Goal: Information Seeking & Learning: Learn about a topic

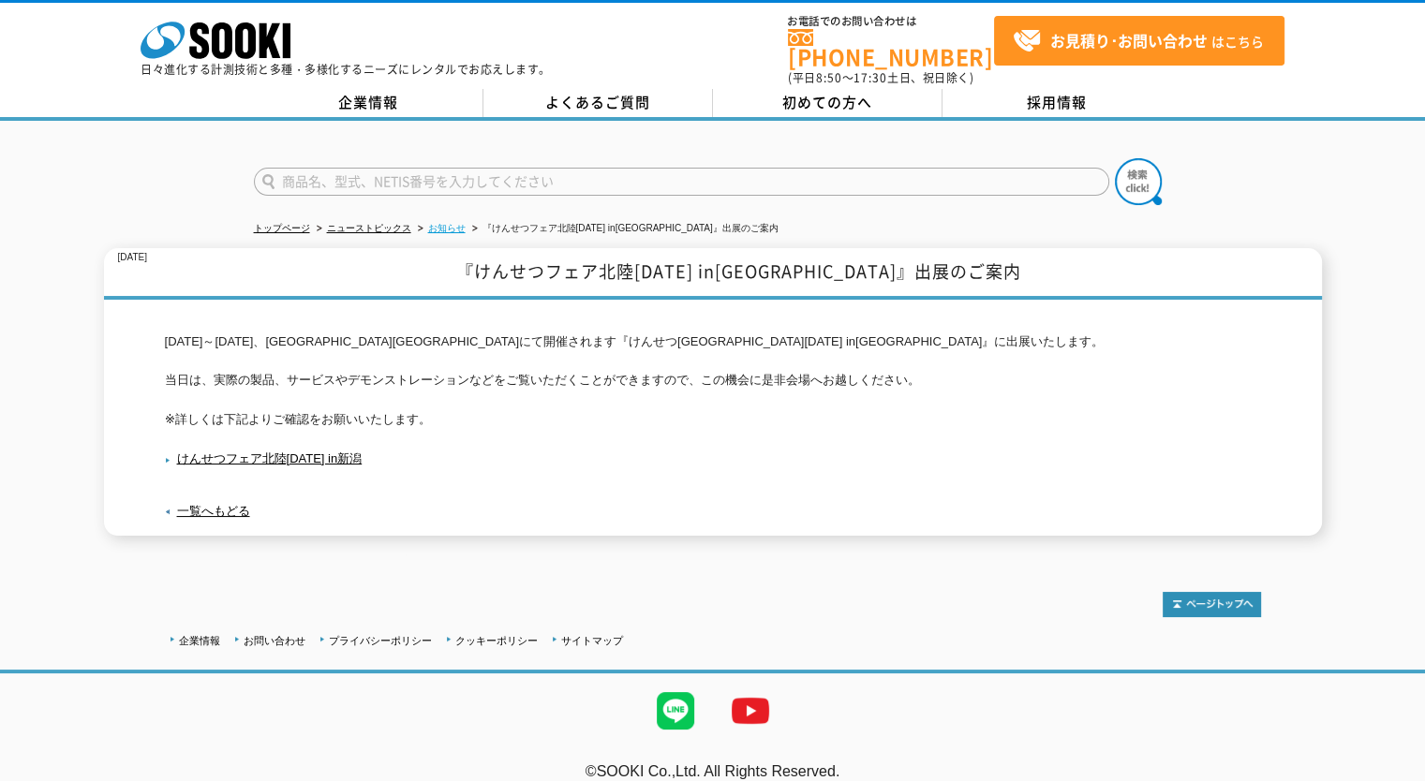
click at [442, 223] on link "お知らせ" at bounding box center [446, 228] width 37 height 10
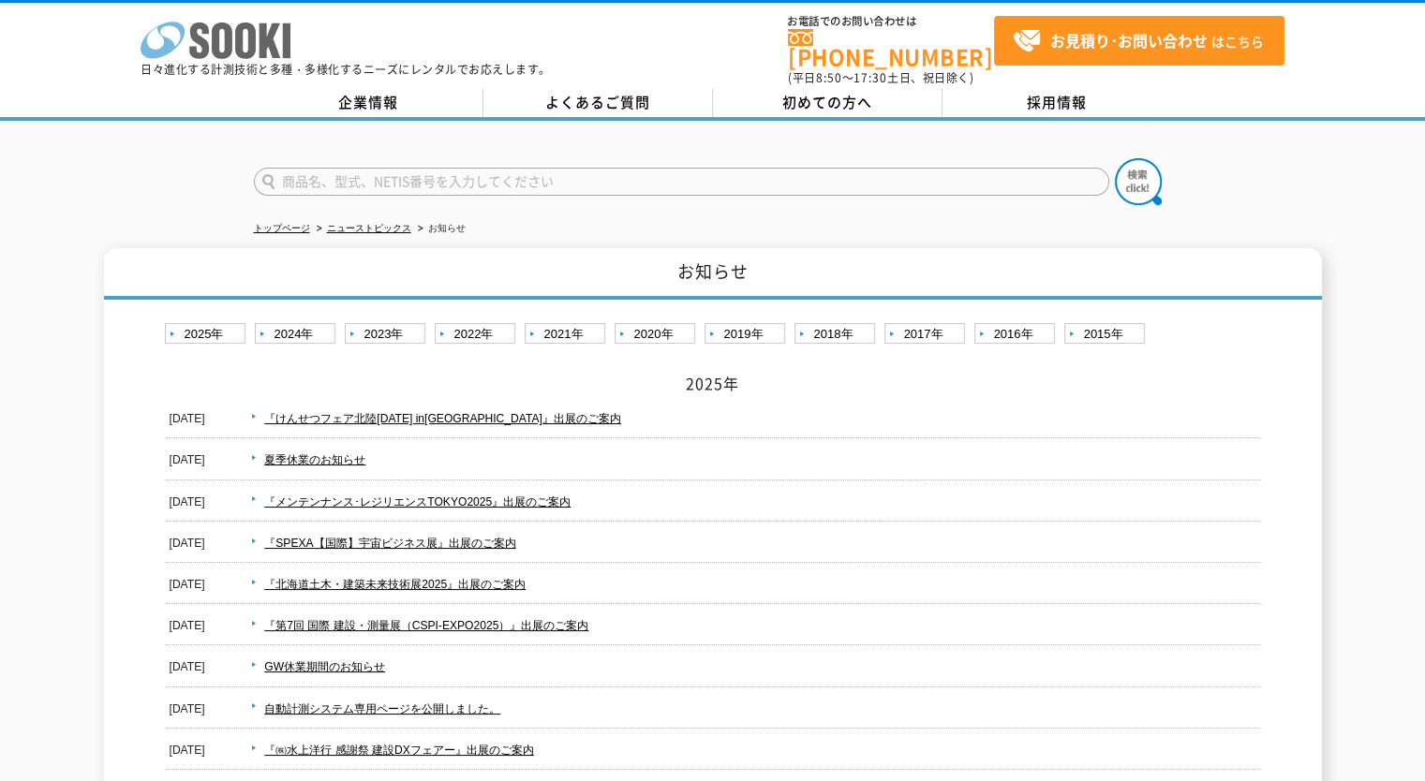
click at [222, 56] on icon at bounding box center [222, 40] width 21 height 37
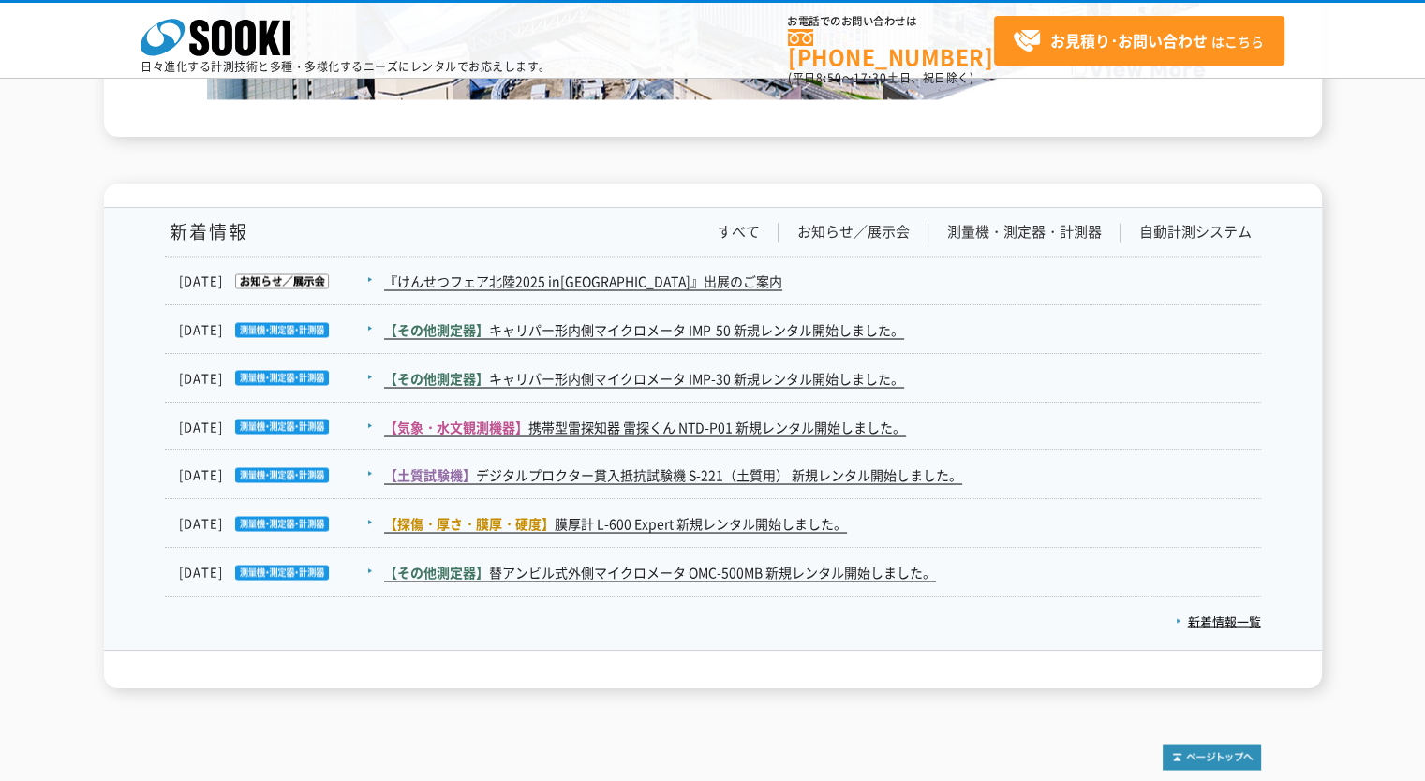
scroll to position [3184, 0]
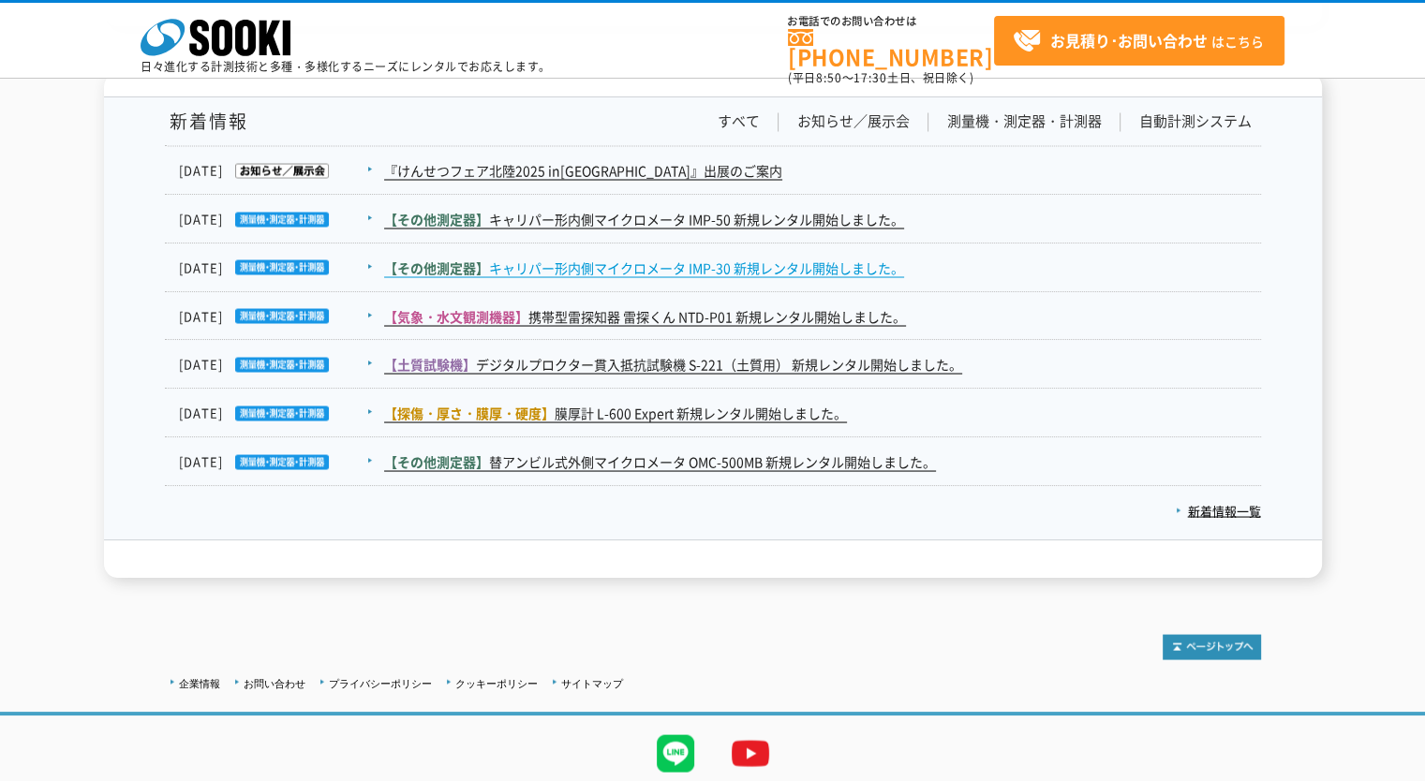
scroll to position [3371, 0]
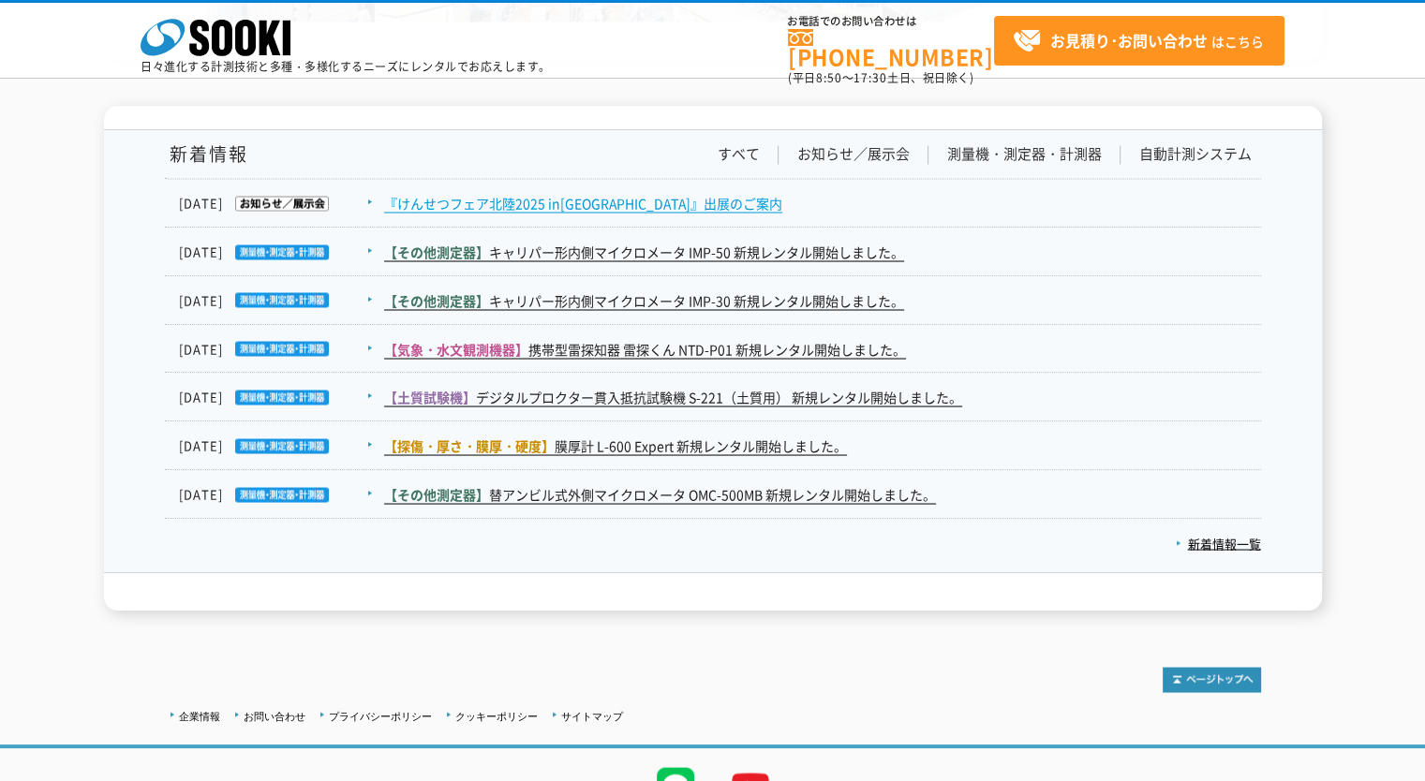
click at [528, 193] on link "『けんせつフェア北陸[DATE] in[GEOGRAPHIC_DATA]』出展のご案内" at bounding box center [583, 203] width 398 height 20
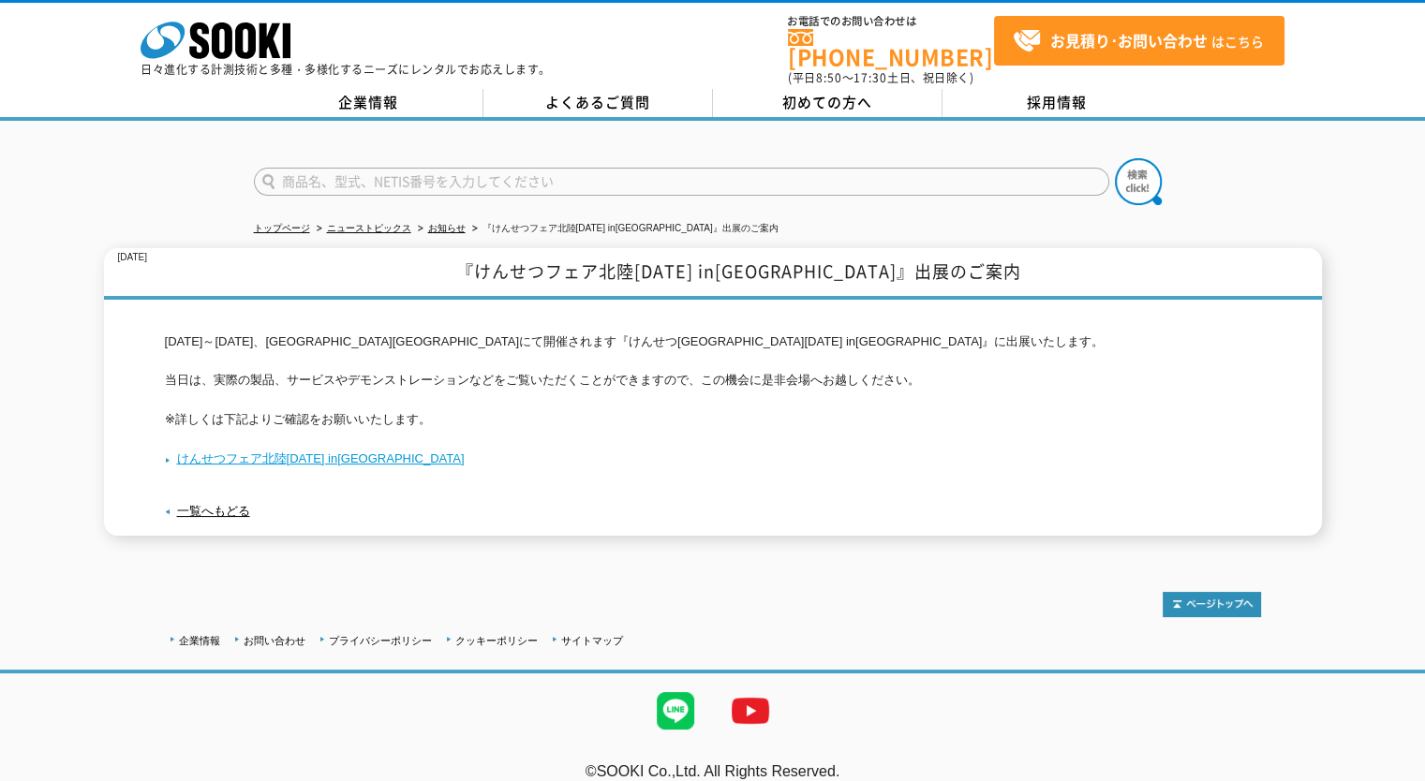
click at [308, 451] on link "けんせつフェア北陸[DATE] in[GEOGRAPHIC_DATA]" at bounding box center [315, 458] width 300 height 14
